Goal: Entertainment & Leisure: Consume media (video, audio)

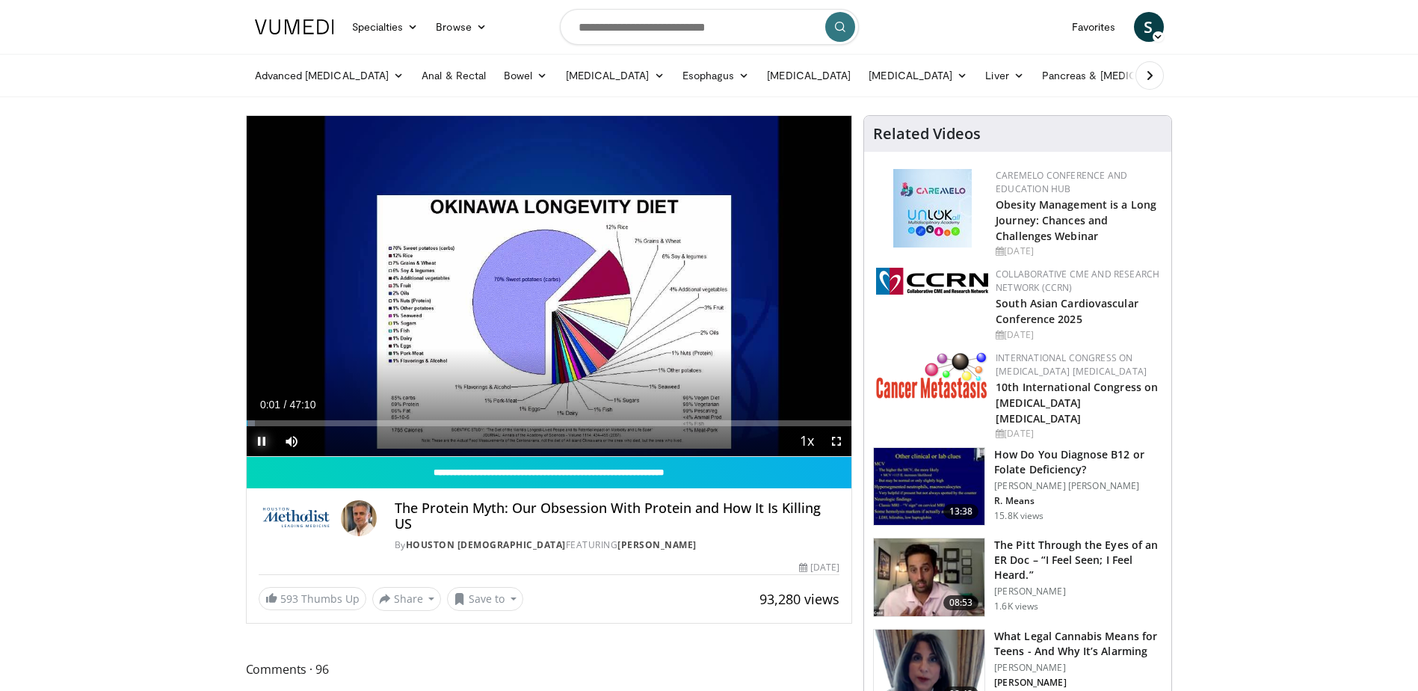
click at [261, 436] on span "Video Player" at bounding box center [262, 441] width 30 height 30
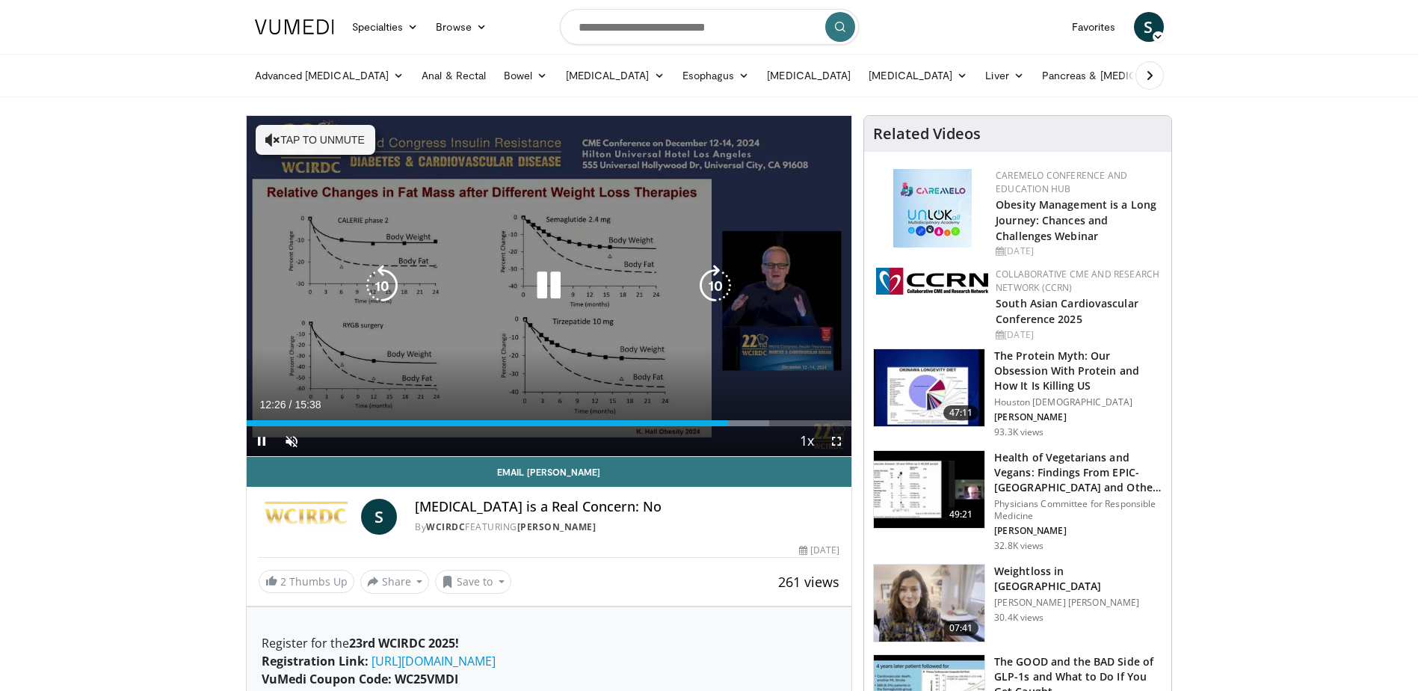
click at [671, 243] on div "10 seconds Tap to unmute" at bounding box center [549, 286] width 605 height 340
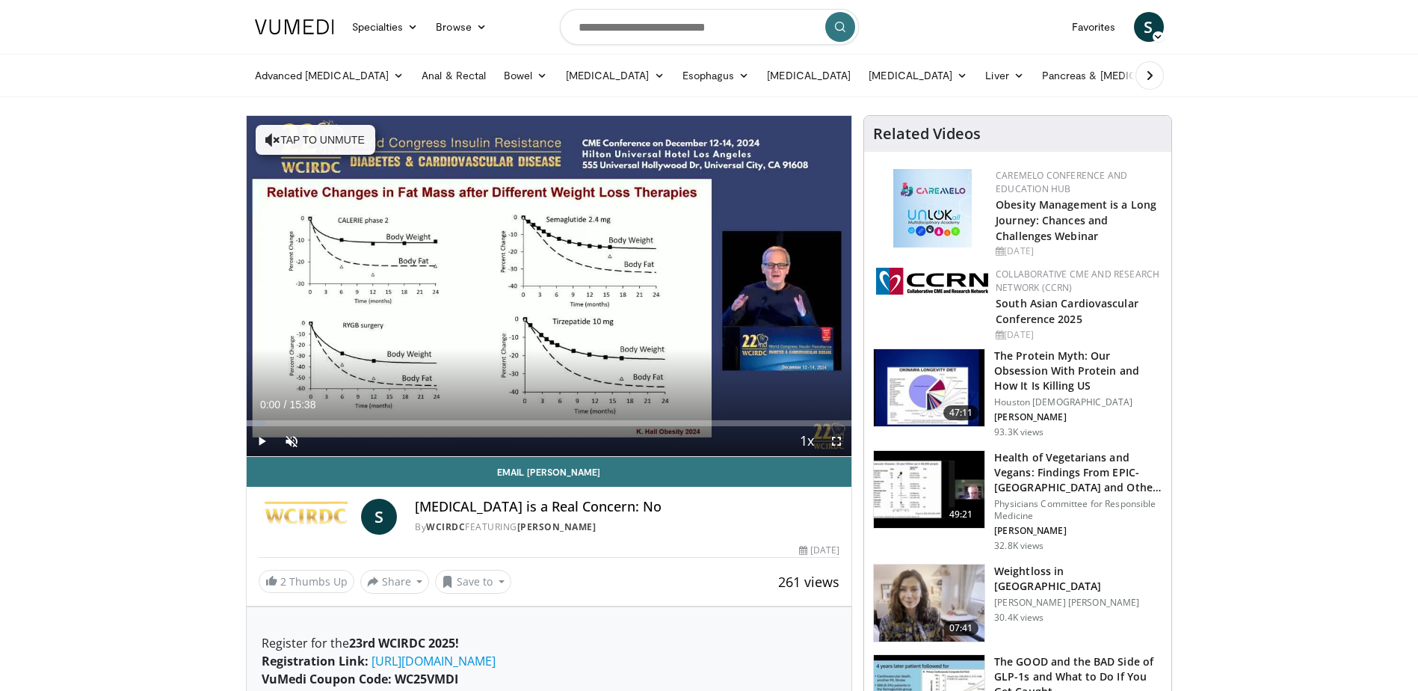
drag, startPoint x: 725, startPoint y: 417, endPoint x: 226, endPoint y: 417, distance: 499.2
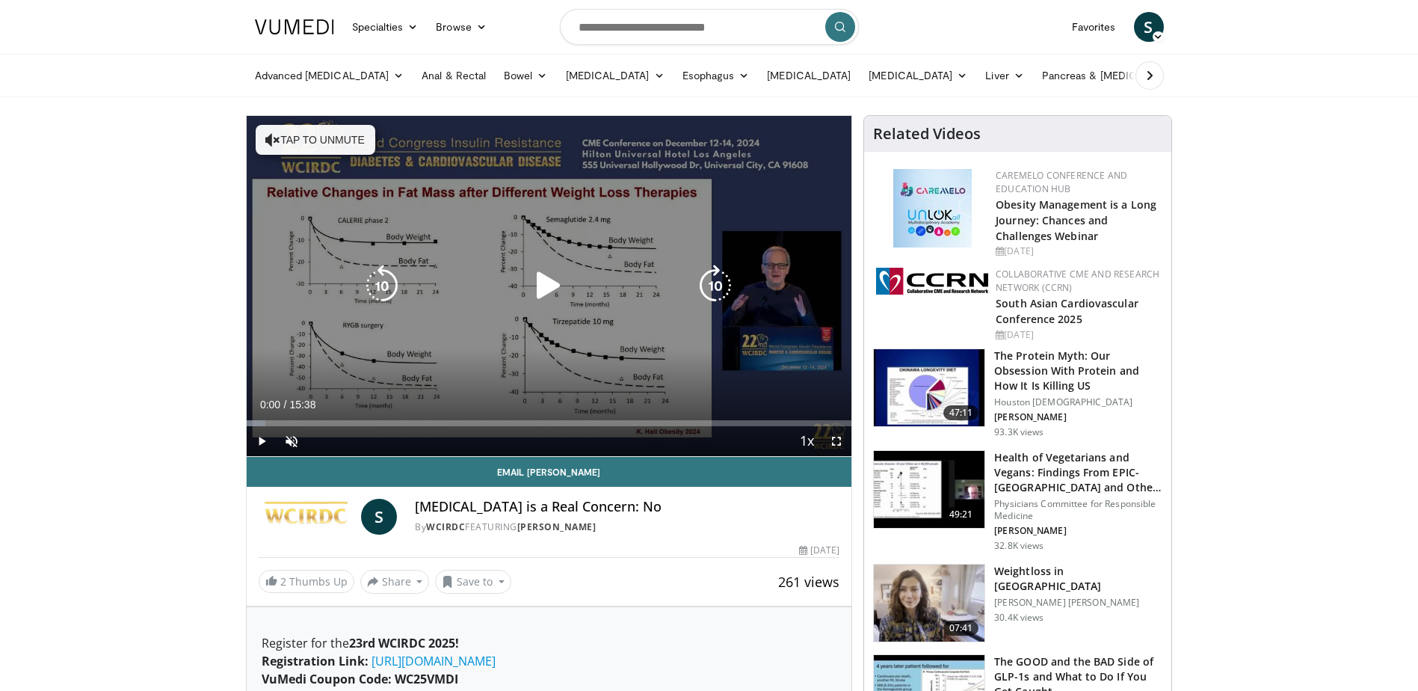
click at [555, 277] on icon "Video Player" at bounding box center [549, 286] width 42 height 42
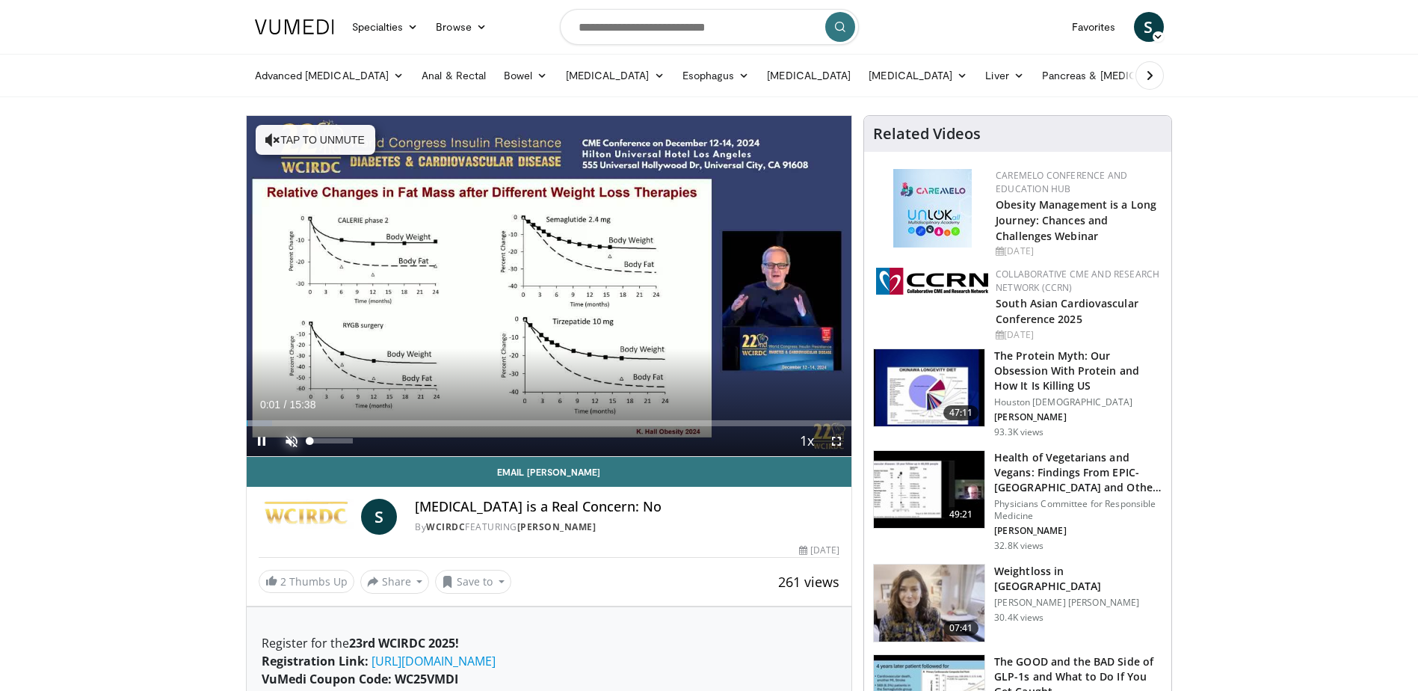
click at [288, 441] on span "Video Player" at bounding box center [292, 441] width 30 height 30
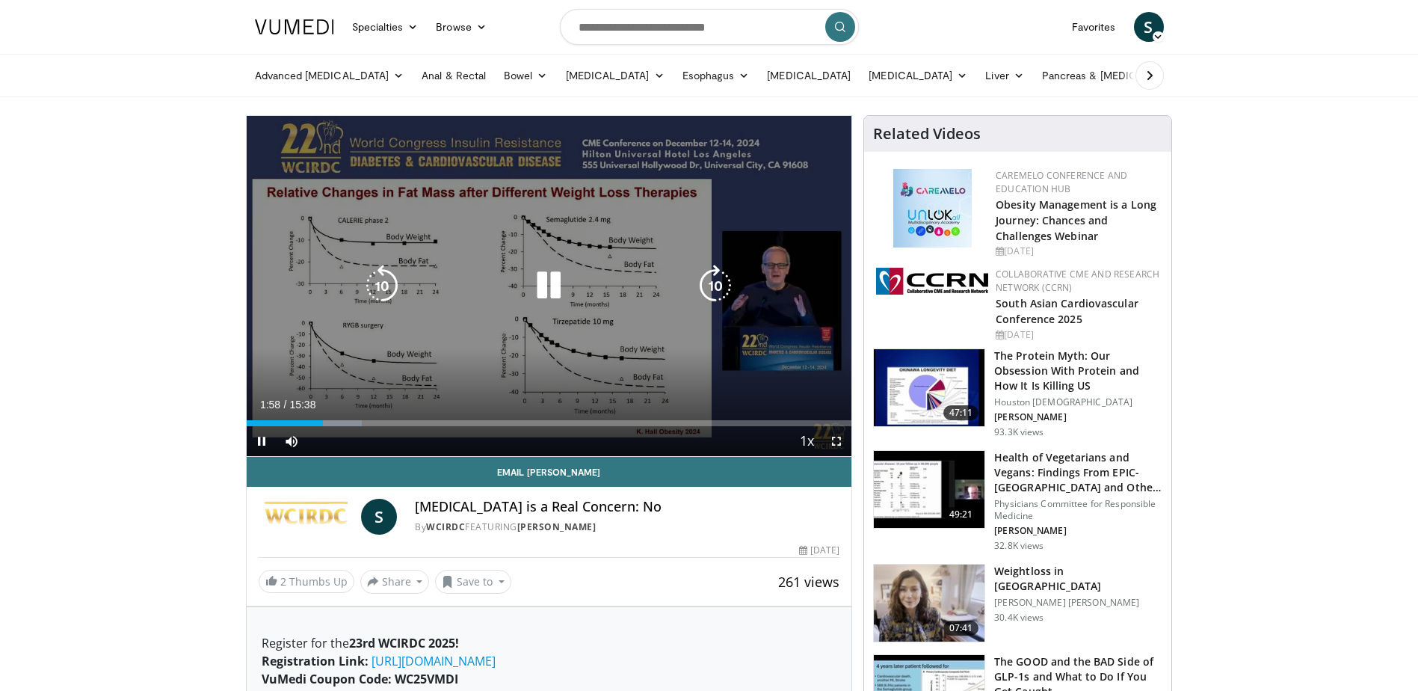
click at [546, 278] on icon "Video Player" at bounding box center [549, 286] width 42 height 42
